Goal: Information Seeking & Learning: Understand process/instructions

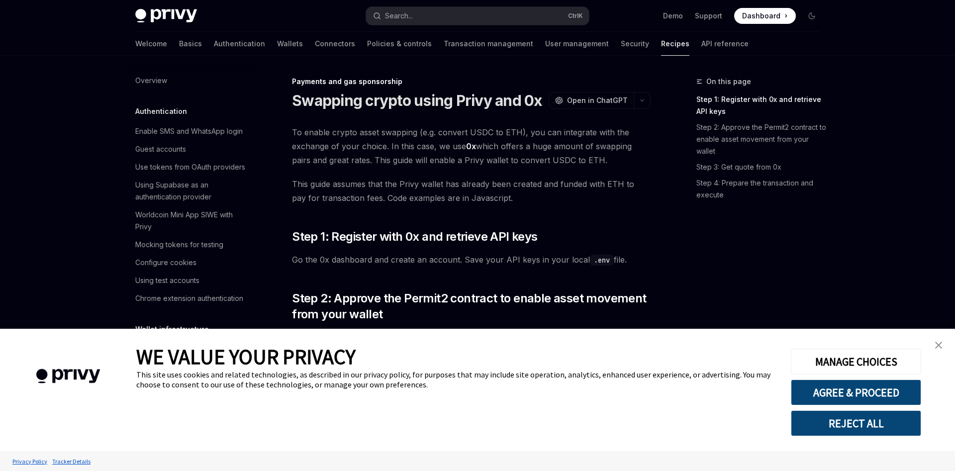
scroll to position [760, 0]
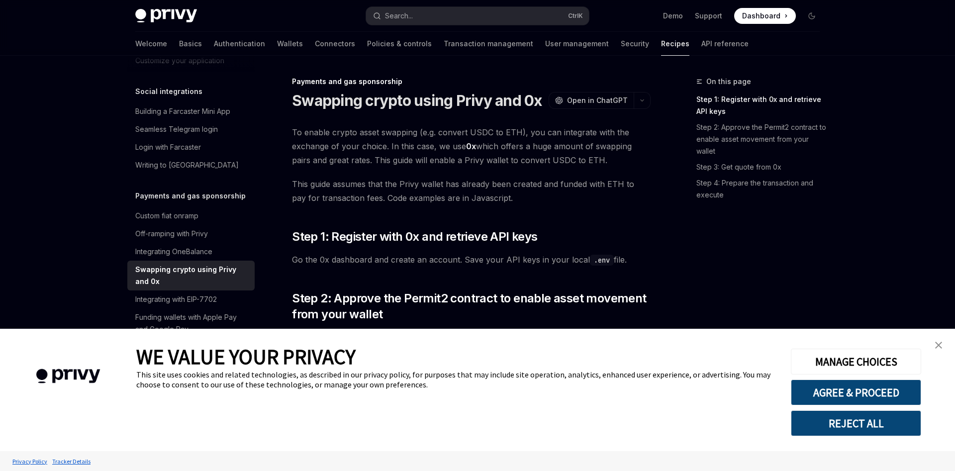
click at [939, 345] on img "close banner" at bounding box center [938, 345] width 7 height 7
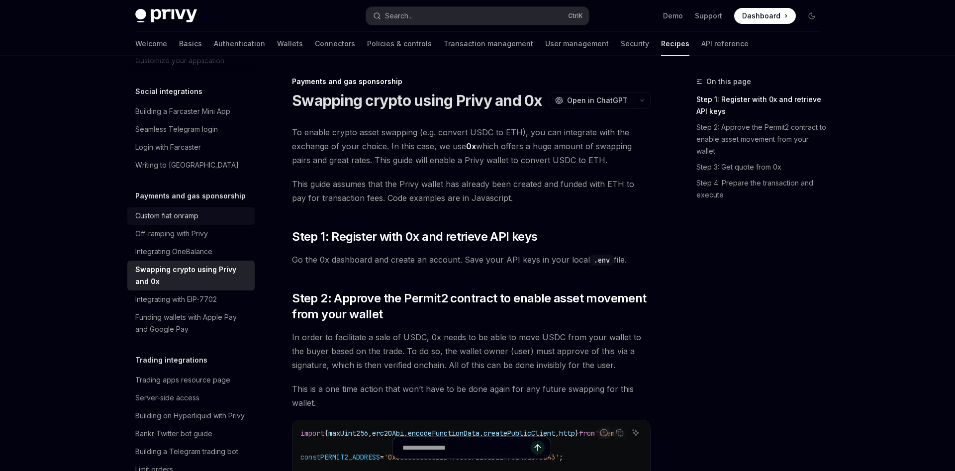
click at [205, 210] on div "Custom fiat onramp" at bounding box center [191, 216] width 113 height 12
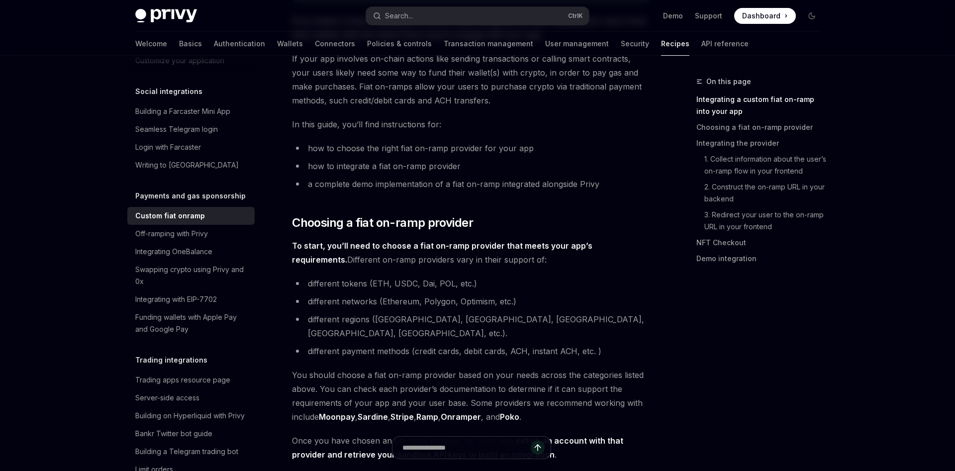
scroll to position [203, 0]
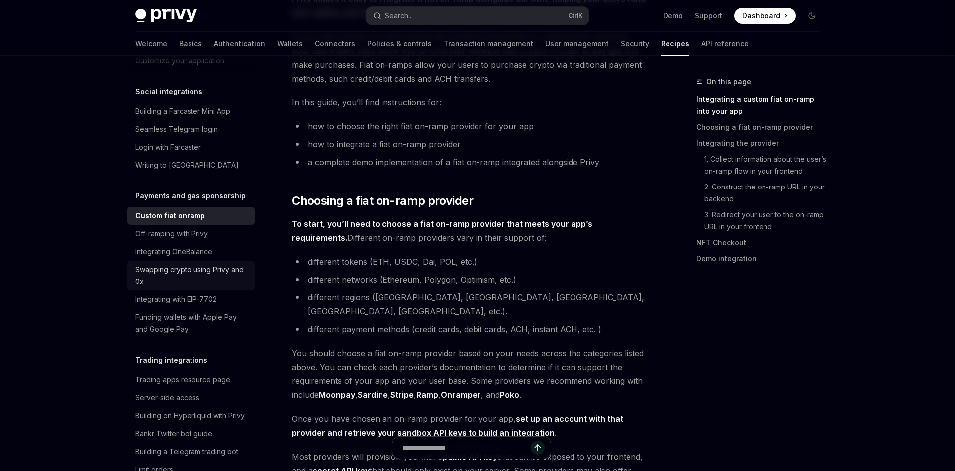
click at [209, 268] on div "Swapping crypto using Privy and 0x" at bounding box center [191, 276] width 113 height 24
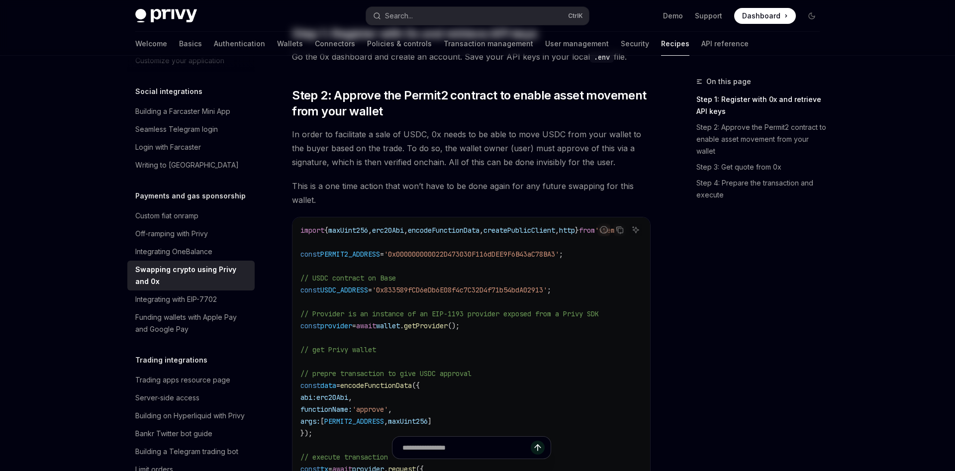
type textarea "*"
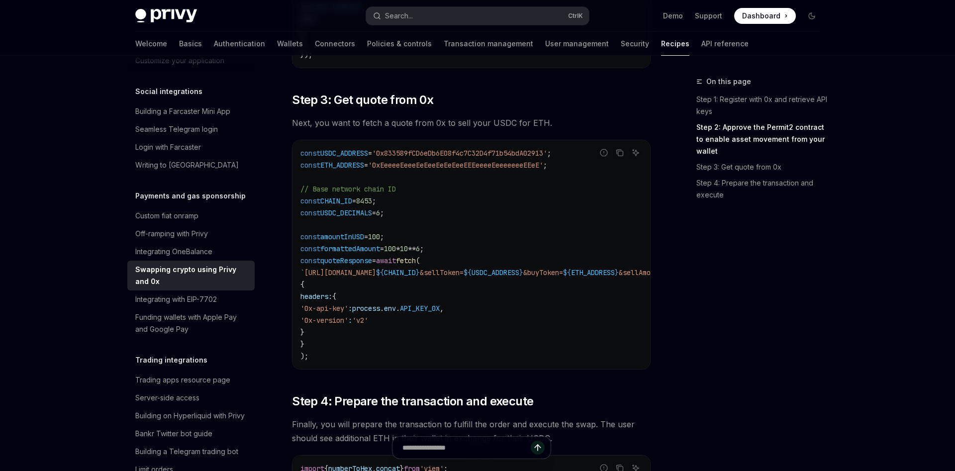
scroll to position [723, 0]
